Goal: Transaction & Acquisition: Book appointment/travel/reservation

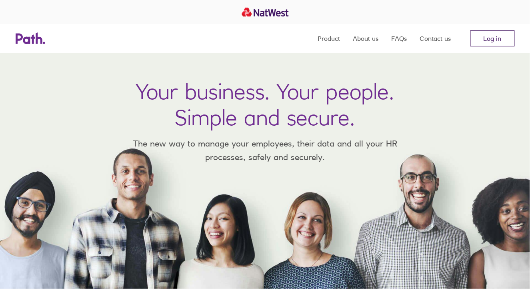
click at [494, 35] on link "Log in" at bounding box center [493, 38] width 44 height 16
click at [494, 41] on link "Log in" at bounding box center [493, 38] width 44 height 16
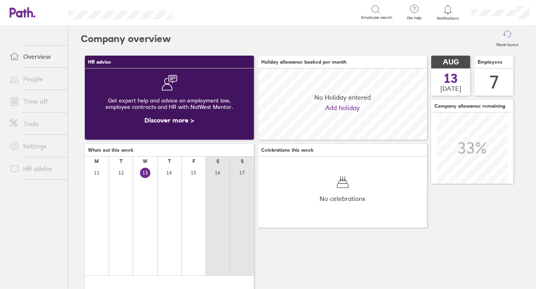
scroll to position [71, 169]
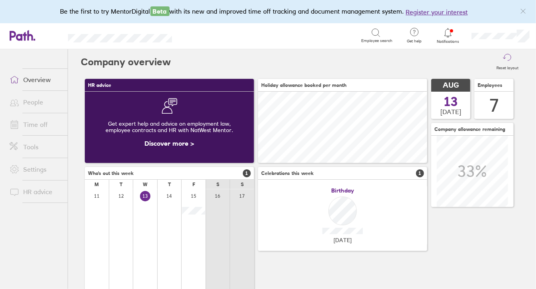
click at [37, 106] on link "People" at bounding box center [35, 102] width 64 height 16
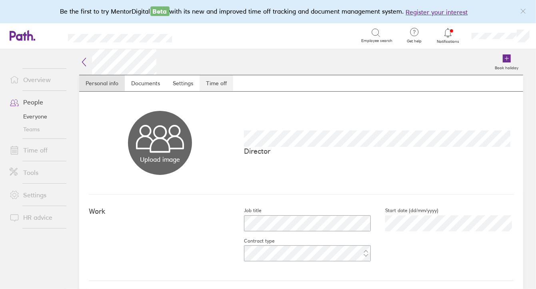
click at [213, 83] on link "Time off" at bounding box center [217, 83] width 34 height 16
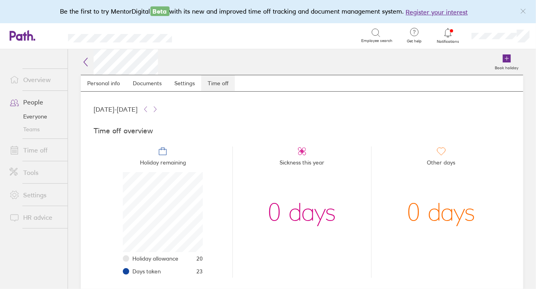
scroll to position [80, 80]
click at [504, 69] on label "Book holiday" at bounding box center [506, 66] width 33 height 7
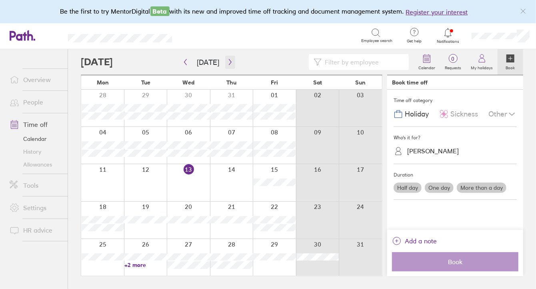
click at [225, 62] on button "button" at bounding box center [230, 62] width 10 height 13
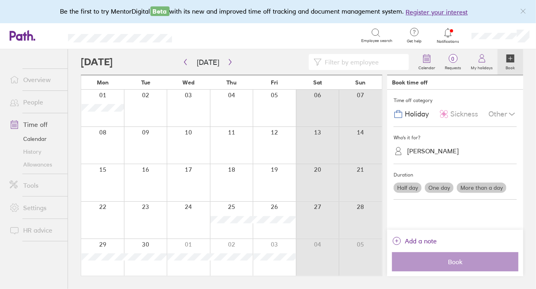
click at [116, 176] on div at bounding box center [102, 182] width 43 height 37
click at [109, 181] on div at bounding box center [102, 182] width 43 height 37
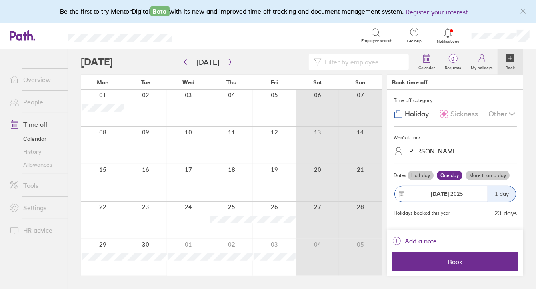
click at [480, 174] on label "More than a day" at bounding box center [488, 176] width 44 height 10
click at [0, 0] on input "More than a day" at bounding box center [0, 0] width 0 height 0
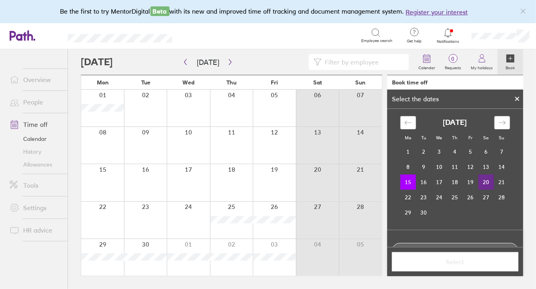
click at [483, 180] on td "20" at bounding box center [487, 182] width 16 height 15
click at [460, 260] on span "Select" at bounding box center [455, 261] width 115 height 7
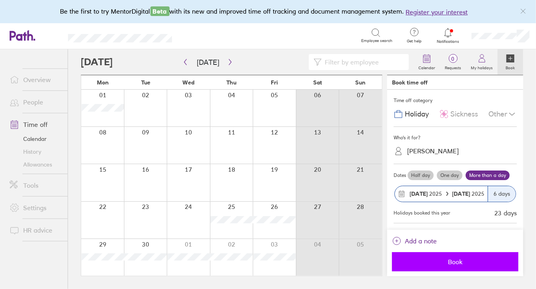
click at [459, 259] on span "Book" at bounding box center [455, 261] width 115 height 7
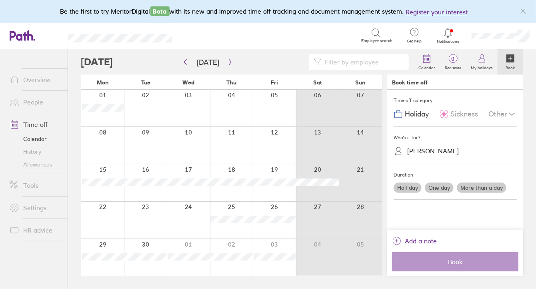
click at [38, 100] on link "People" at bounding box center [35, 102] width 64 height 16
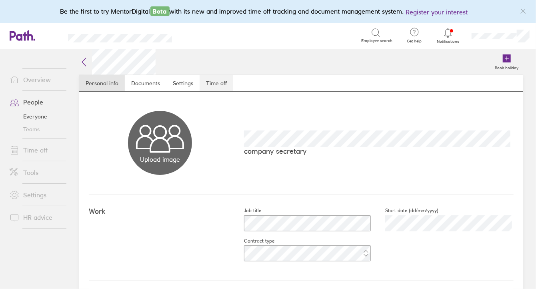
click at [219, 81] on link "Time off" at bounding box center [217, 83] width 34 height 16
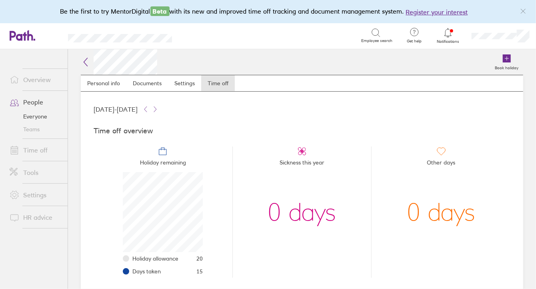
scroll to position [80, 80]
click at [504, 60] on icon at bounding box center [507, 58] width 8 height 8
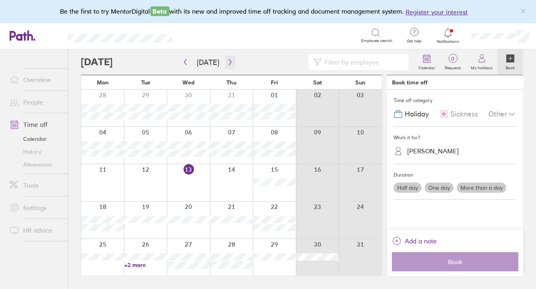
click at [230, 59] on icon "button" at bounding box center [230, 62] width 6 height 6
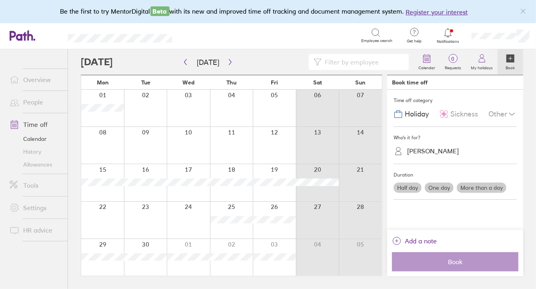
click at [489, 184] on label "More than a day" at bounding box center [482, 188] width 50 height 10
click at [0, 0] on input "More than a day" at bounding box center [0, 0] width 0 height 0
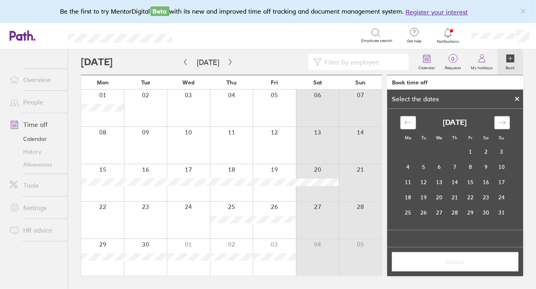
click at [506, 119] on icon "Move forward to switch to the next month." at bounding box center [503, 123] width 8 height 8
click at [412, 181] on td "15" at bounding box center [409, 182] width 16 height 15
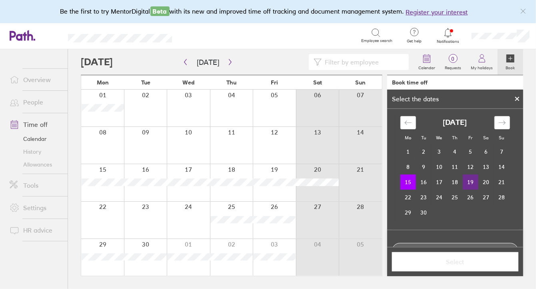
click at [470, 181] on td "19" at bounding box center [471, 182] width 16 height 15
click at [444, 259] on span "Select" at bounding box center [455, 261] width 115 height 7
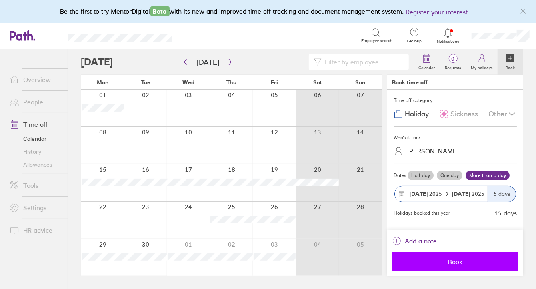
click at [444, 259] on span "Book" at bounding box center [455, 261] width 115 height 7
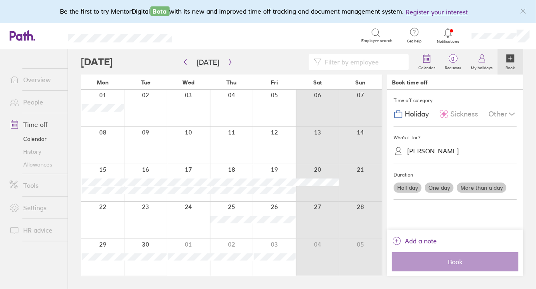
click at [42, 100] on link "People" at bounding box center [35, 102] width 64 height 16
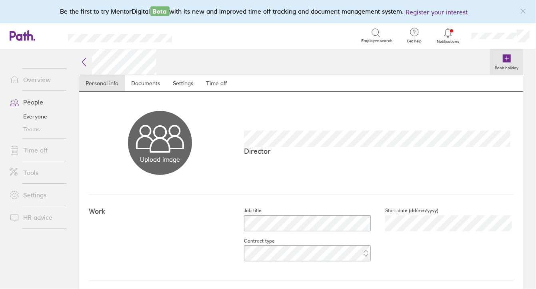
click at [495, 59] on link "Book holiday" at bounding box center [506, 62] width 33 height 26
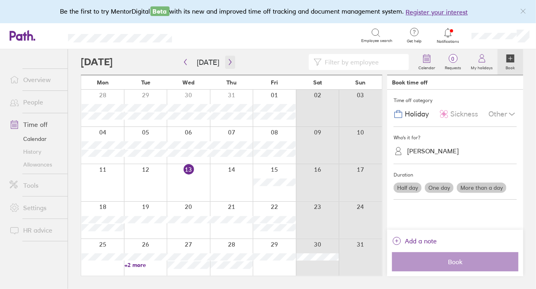
click at [227, 60] on icon "button" at bounding box center [230, 62] width 6 height 6
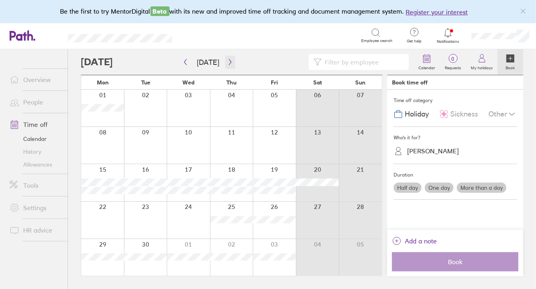
click at [227, 60] on icon "button" at bounding box center [230, 62] width 6 height 6
click at [190, 116] on div at bounding box center [188, 108] width 43 height 37
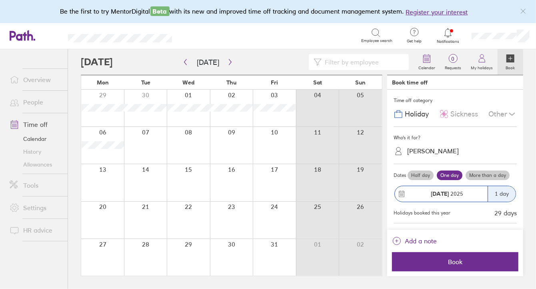
click at [485, 175] on label "More than a day" at bounding box center [488, 176] width 44 height 10
click at [0, 0] on input "More than a day" at bounding box center [0, 0] width 0 height 0
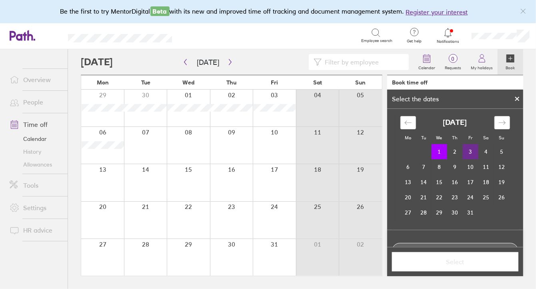
click at [469, 150] on td "3" at bounding box center [471, 151] width 16 height 15
click at [458, 263] on span "Select" at bounding box center [455, 261] width 115 height 7
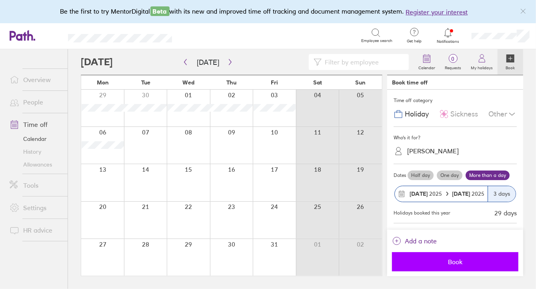
click at [454, 260] on span "Book" at bounding box center [455, 261] width 115 height 7
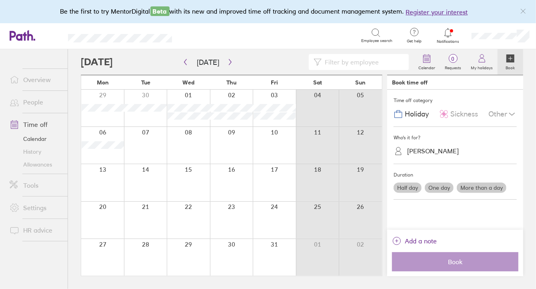
click at [106, 153] on div at bounding box center [102, 145] width 43 height 37
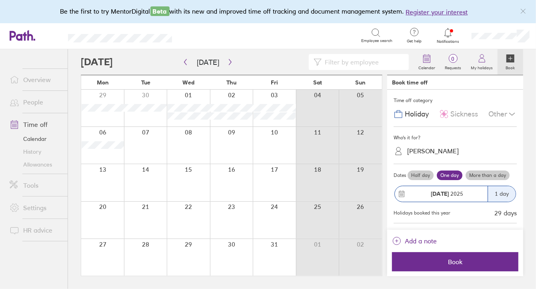
click at [496, 174] on label "More than a day" at bounding box center [488, 176] width 44 height 10
click at [0, 0] on input "More than a day" at bounding box center [0, 0] width 0 height 0
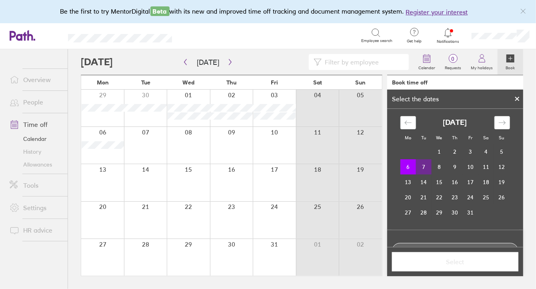
click at [423, 166] on td "7" at bounding box center [424, 166] width 16 height 15
click at [451, 263] on span "Select" at bounding box center [455, 261] width 115 height 7
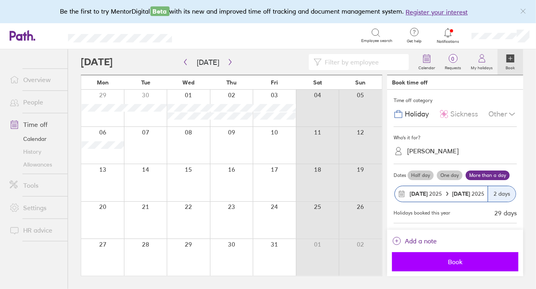
click at [461, 258] on span "Book" at bounding box center [455, 261] width 115 height 7
